Goal: Information Seeking & Learning: Learn about a topic

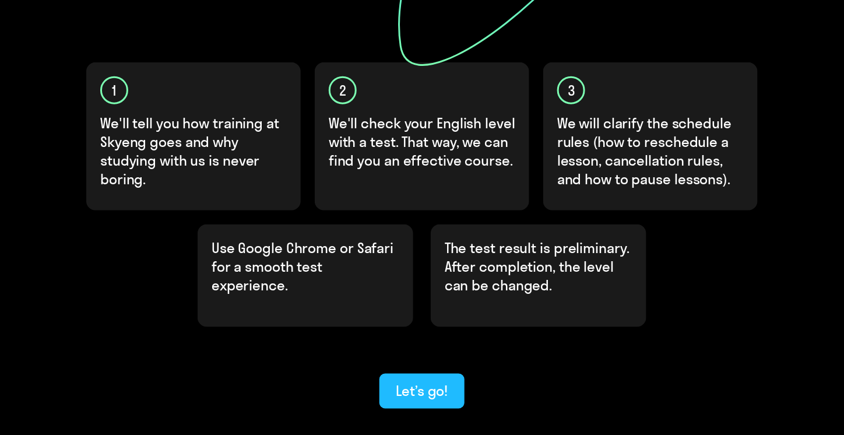
scroll to position [385, 0]
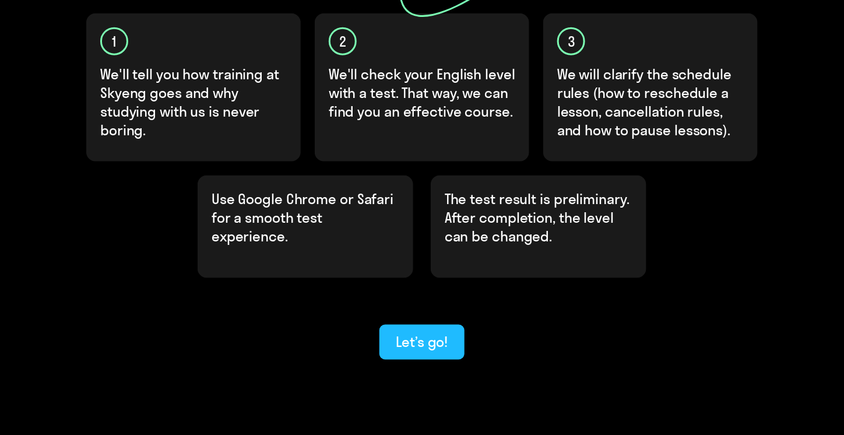
click at [423, 332] on div "Let’s go!" at bounding box center [422, 341] width 52 height 19
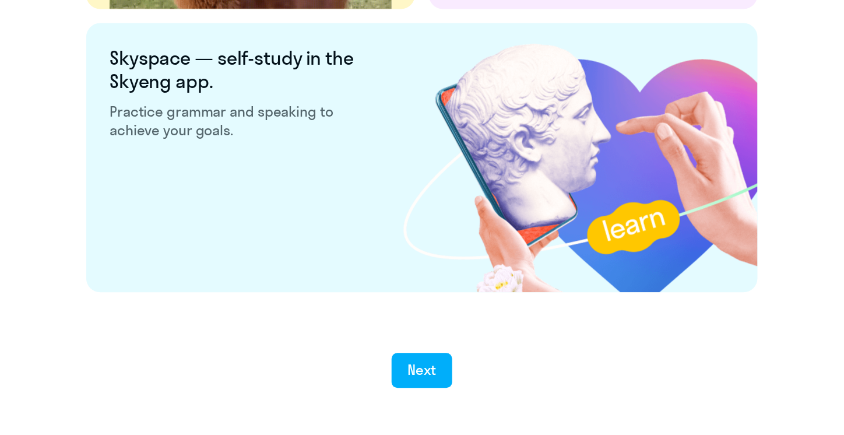
scroll to position [2215, 0]
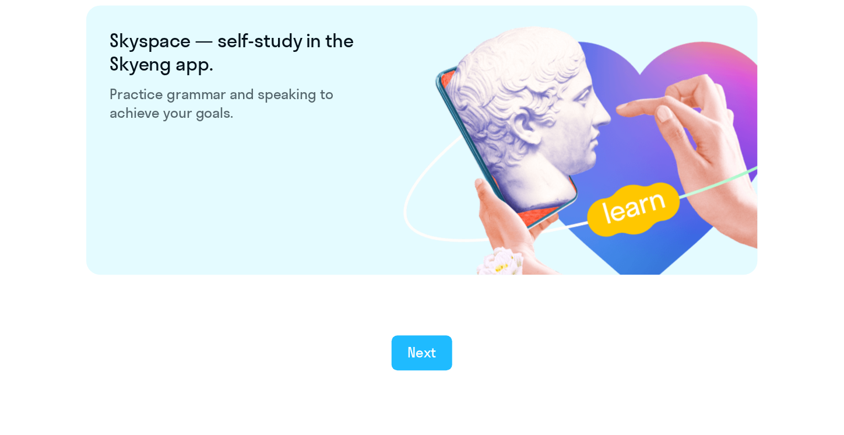
click at [402, 355] on button "Next" at bounding box center [422, 353] width 61 height 35
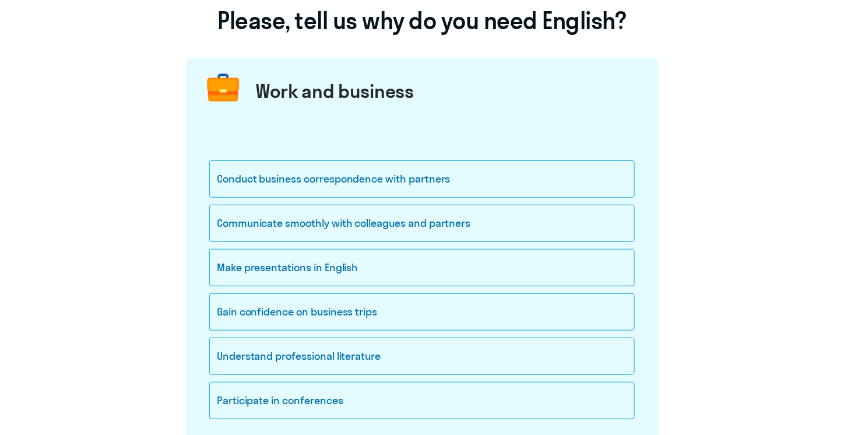
scroll to position [117, 0]
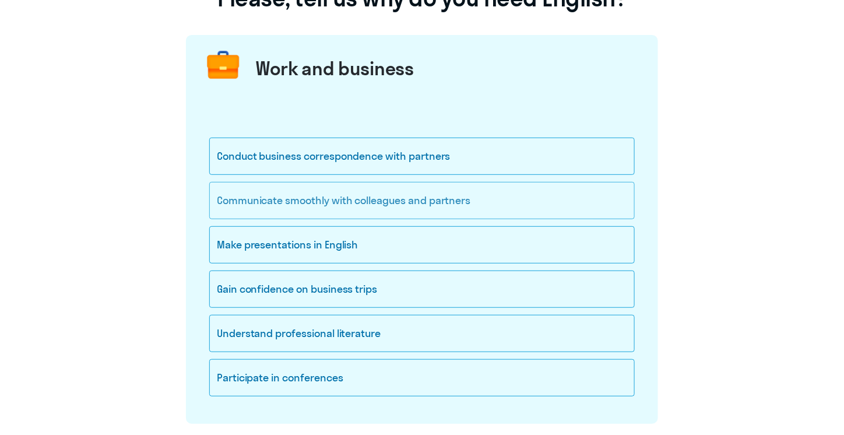
click at [311, 198] on div "Communicate smoothly with colleagues and partners" at bounding box center [422, 200] width 426 height 37
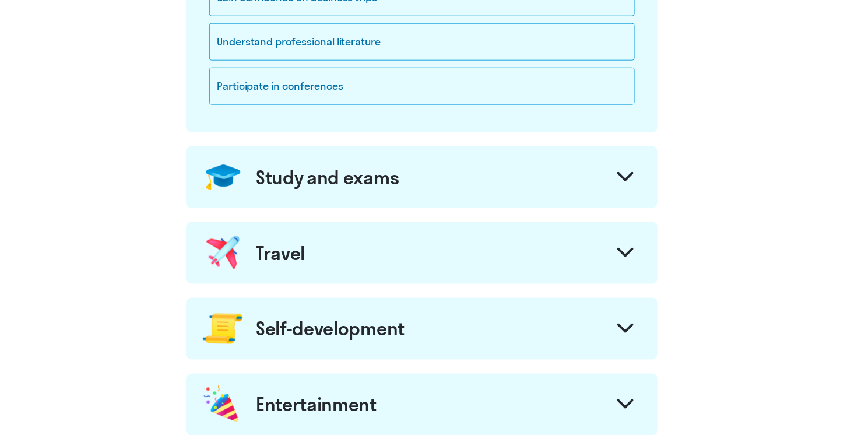
scroll to position [674, 0]
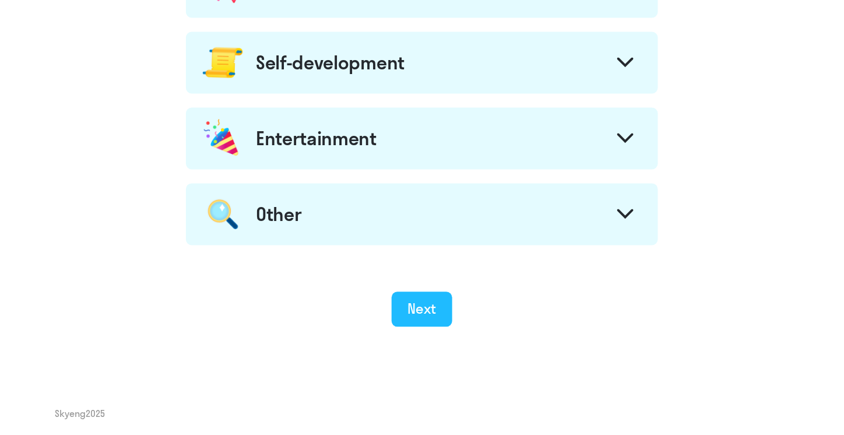
click at [412, 311] on div "Next" at bounding box center [422, 309] width 29 height 19
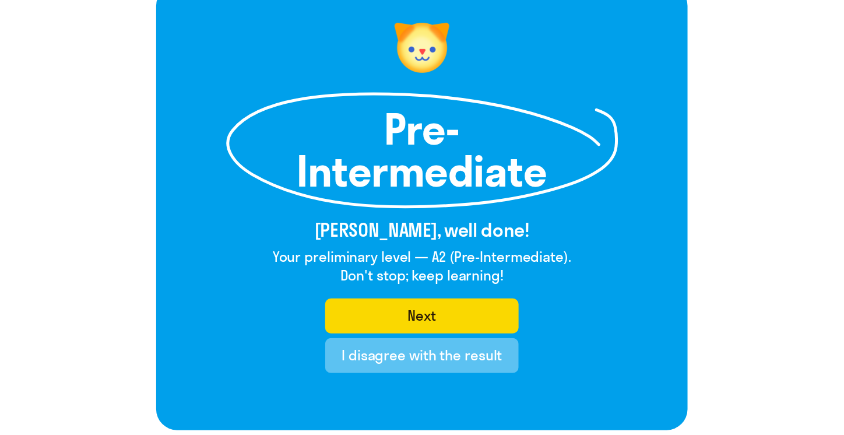
scroll to position [117, 0]
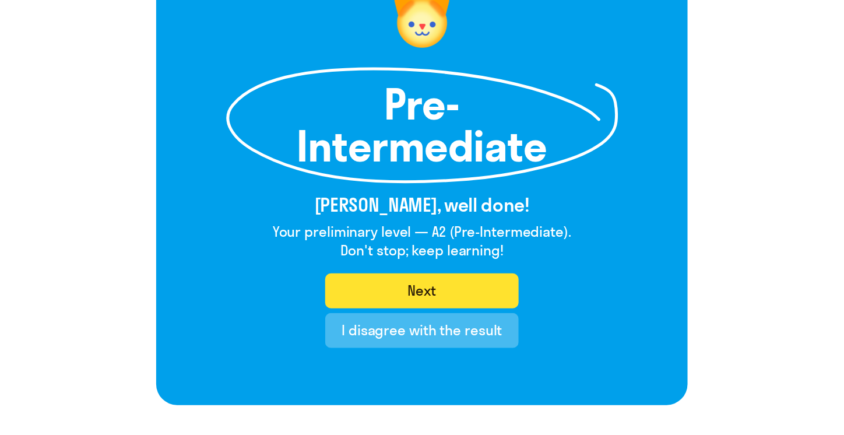
click at [425, 286] on div "Next" at bounding box center [422, 290] width 29 height 19
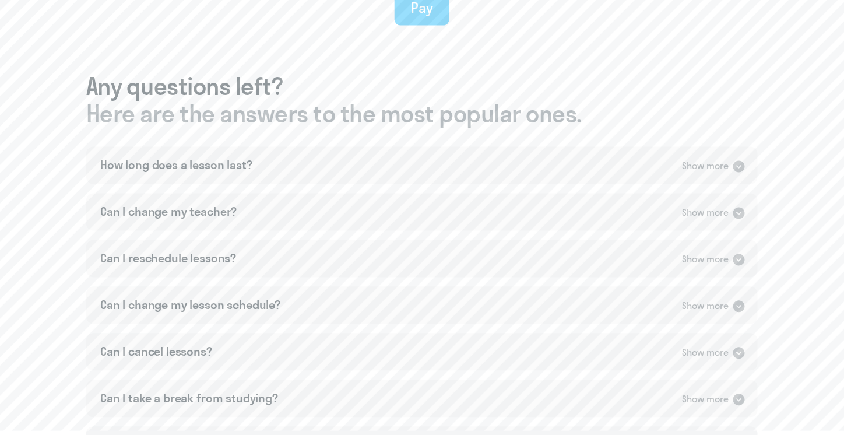
scroll to position [658, 0]
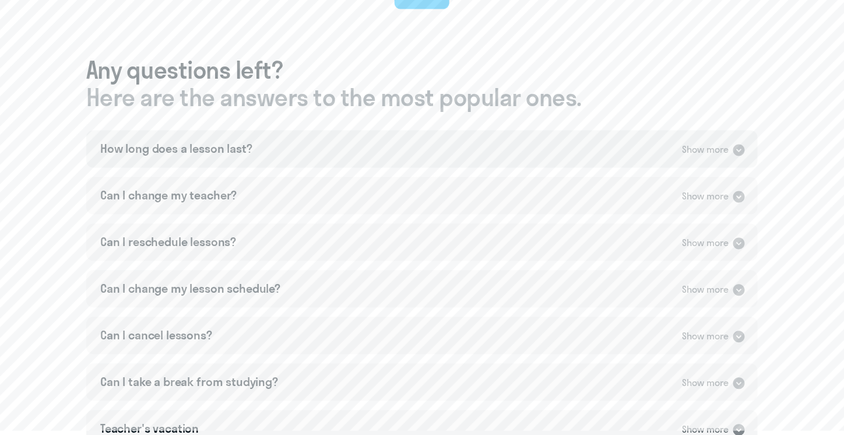
click at [723, 154] on div "Show more" at bounding box center [705, 150] width 47 height 15
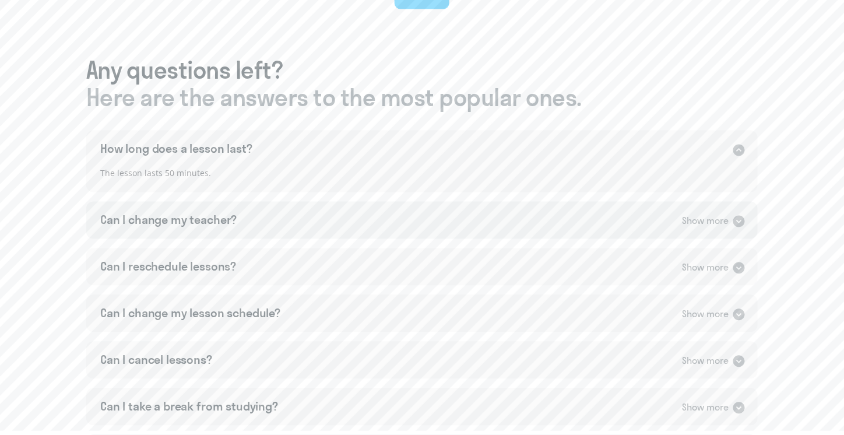
click at [738, 225] on icon at bounding box center [739, 222] width 12 height 12
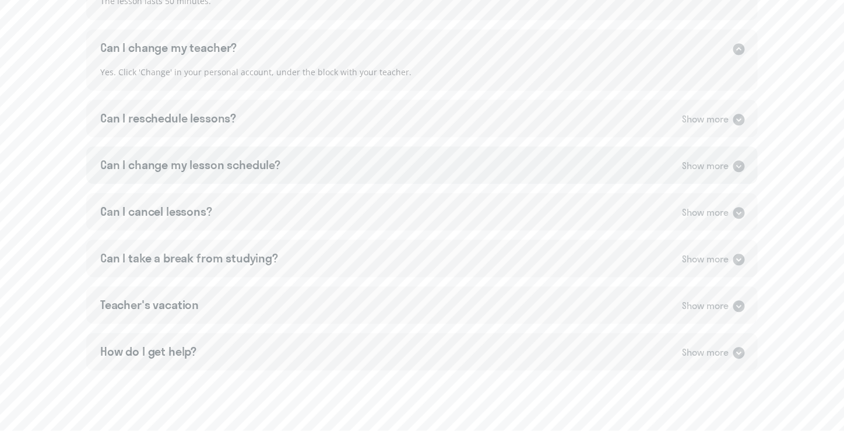
scroll to position [833, 0]
click at [733, 115] on icon at bounding box center [739, 117] width 14 height 14
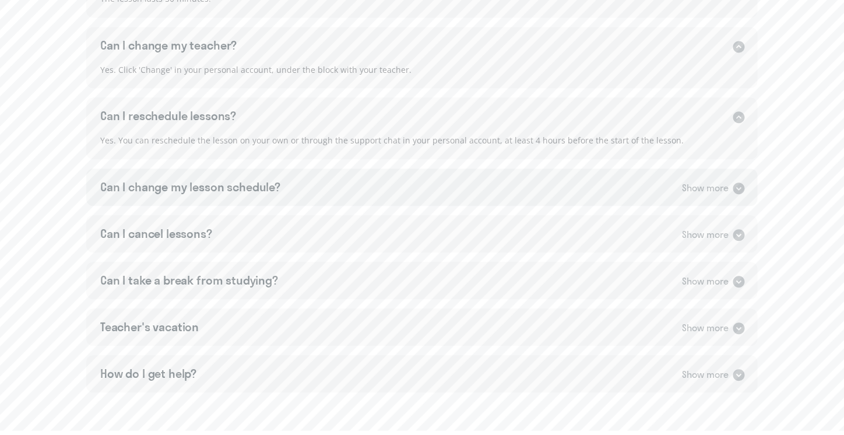
click at [241, 184] on div "Can I change my lesson schedule?" at bounding box center [190, 187] width 180 height 16
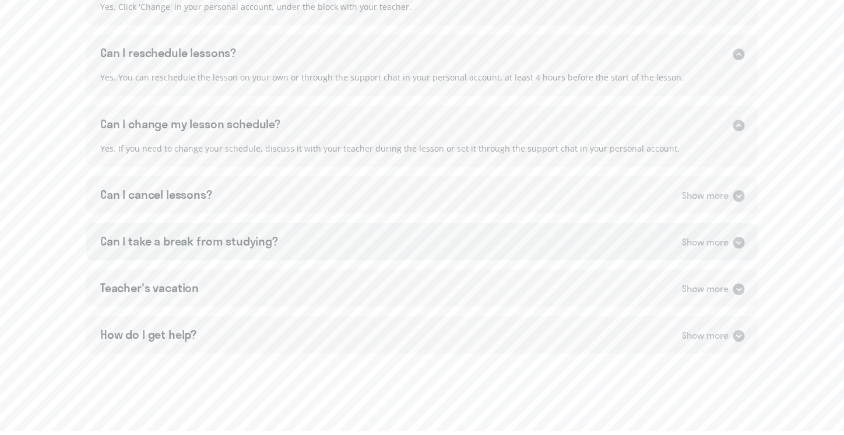
scroll to position [930, 0]
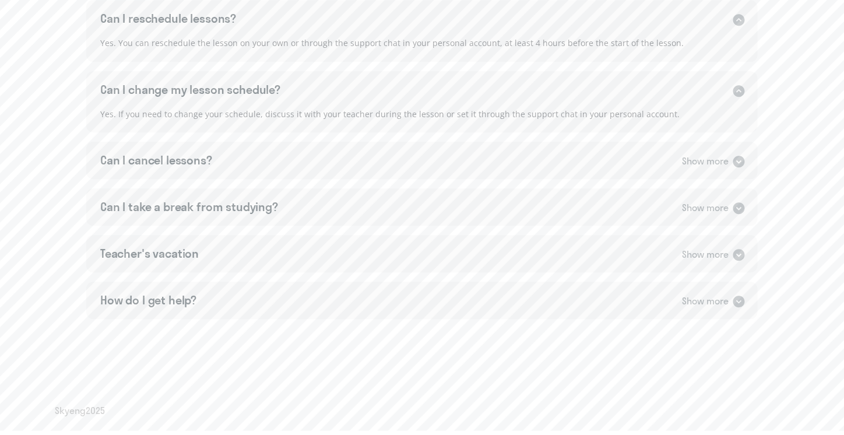
drag, startPoint x: 268, startPoint y: 226, endPoint x: 252, endPoint y: 250, distance: 29.4
click at [268, 226] on div "How long does a lesson last? Show more The lesson lasts 50 minutes. Can I chang…" at bounding box center [422, 88] width 672 height 461
drag, startPoint x: 224, startPoint y: 297, endPoint x: 234, endPoint y: 280, distance: 19.9
click at [223, 300] on div "How do I get help? Show more" at bounding box center [422, 300] width 672 height 37
click at [246, 251] on div "Teacher's vacation Show more" at bounding box center [422, 253] width 672 height 37
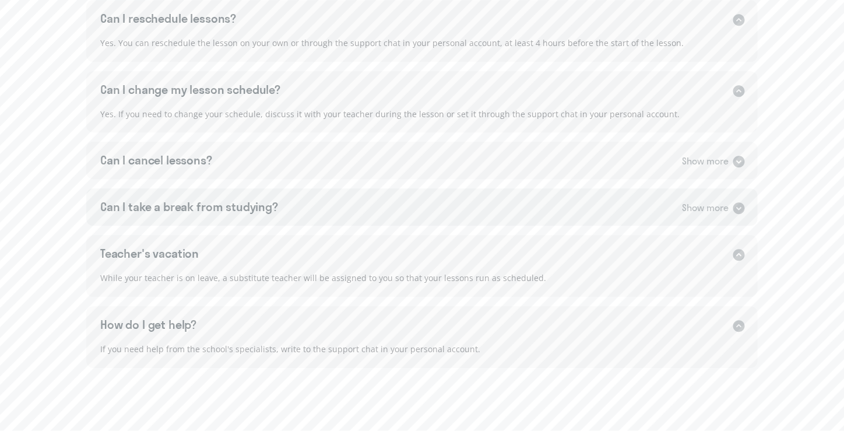
drag, startPoint x: 264, startPoint y: 220, endPoint x: 266, endPoint y: 213, distance: 7.4
click at [264, 219] on div "Can I take a break from studying? Show more" at bounding box center [422, 206] width 672 height 37
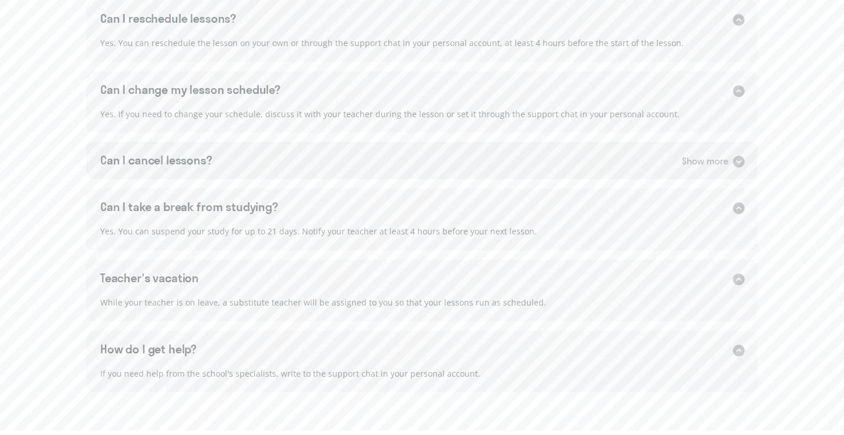
drag, startPoint x: 301, startPoint y: 159, endPoint x: 318, endPoint y: 152, distance: 17.8
click at [301, 159] on div "Can I cancel lessons? Show more" at bounding box center [422, 160] width 672 height 37
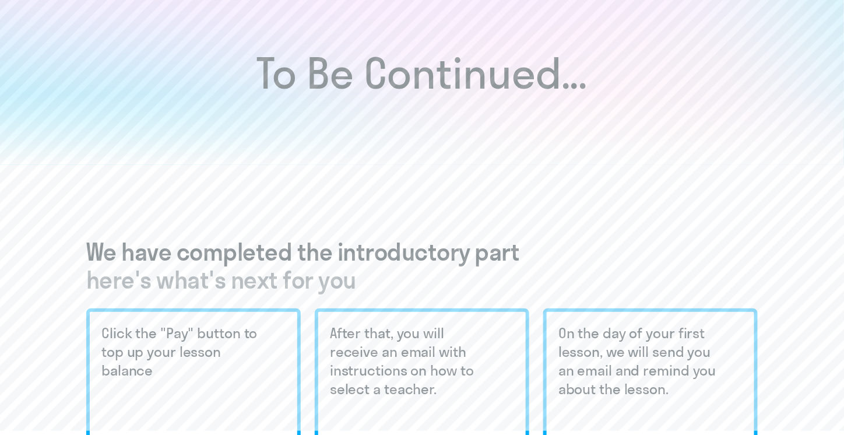
scroll to position [0, 0]
